Goal: Information Seeking & Learning: Learn about a topic

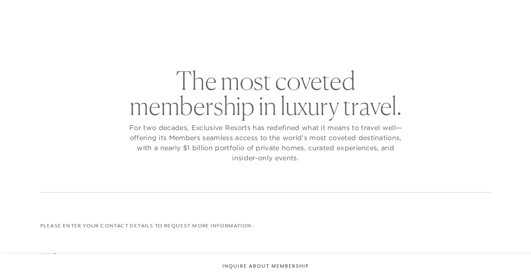
checkbox input "false"
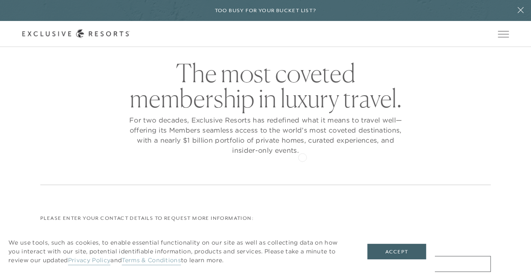
scroll to position [42, 0]
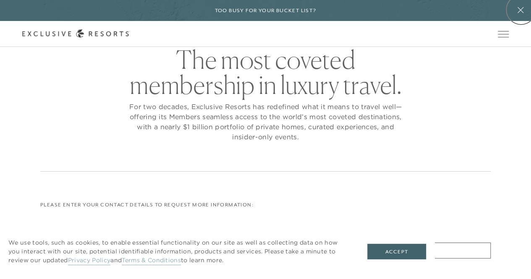
click at [521, 10] on icon at bounding box center [520, 10] width 6 height 6
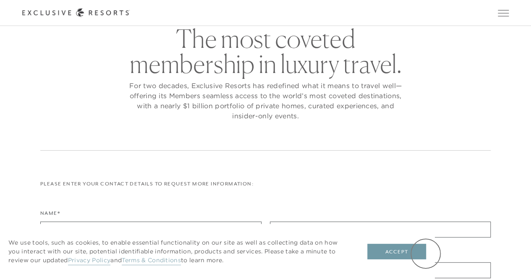
click at [423, 250] on button "Accept" at bounding box center [396, 252] width 59 height 16
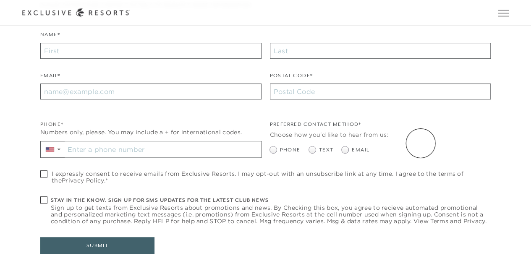
scroll to position [385, 0]
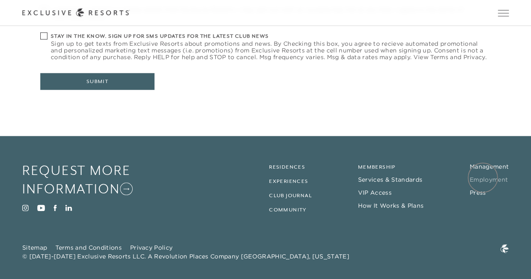
click at [482, 177] on link "Employment" at bounding box center [488, 180] width 38 height 8
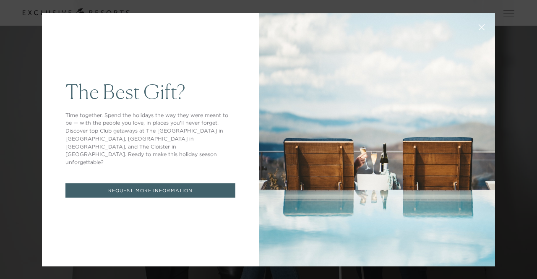
click at [479, 26] on icon at bounding box center [482, 27] width 6 height 6
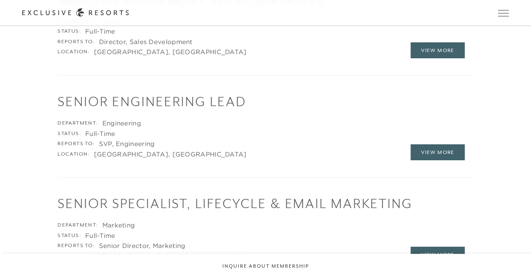
scroll to position [1468, 0]
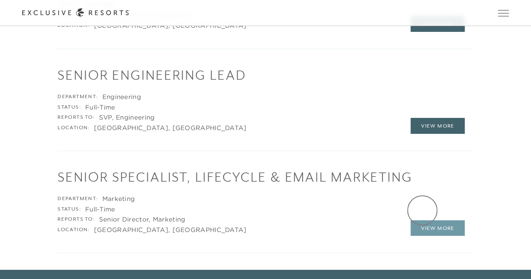
click at [422, 220] on link "View More" at bounding box center [437, 228] width 55 height 16
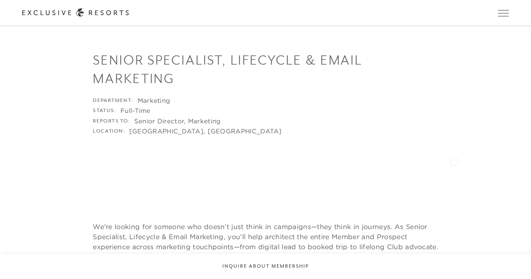
scroll to position [42, 0]
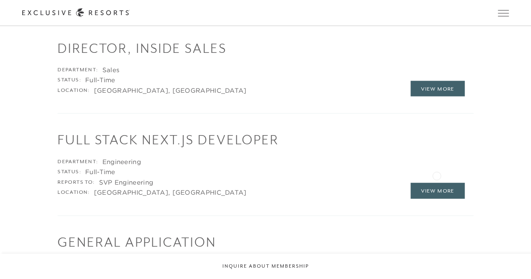
scroll to position [869, 0]
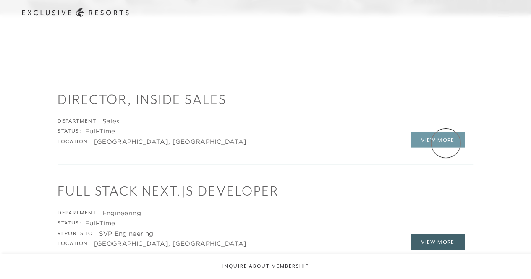
click at [446, 143] on link "View More" at bounding box center [437, 140] width 55 height 16
